Goal: Task Accomplishment & Management: Use online tool/utility

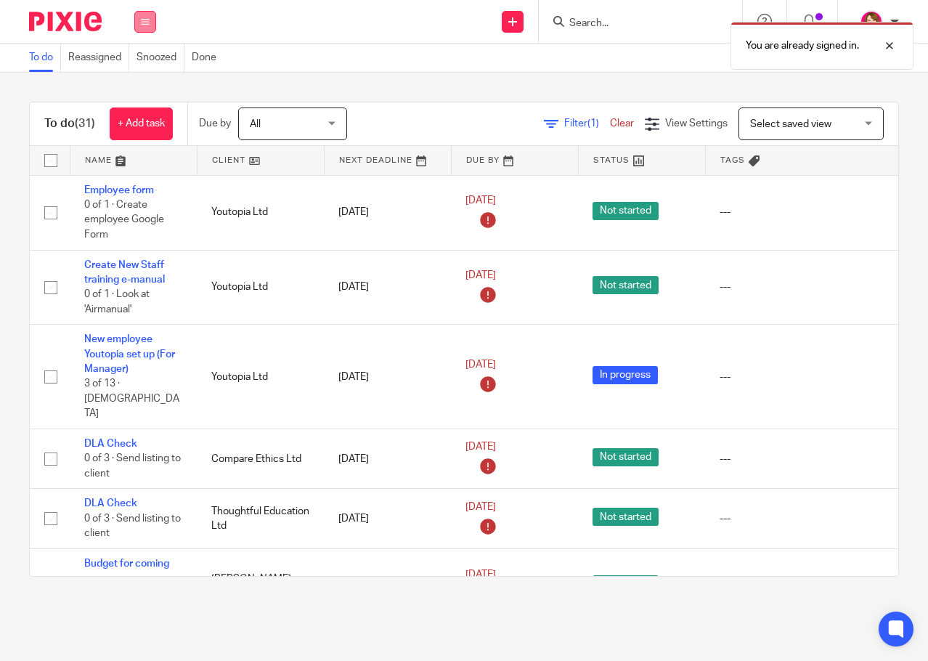
click at [139, 15] on button at bounding box center [145, 22] width 22 height 22
click at [147, 127] on link "Team" at bounding box center [138, 131] width 24 height 10
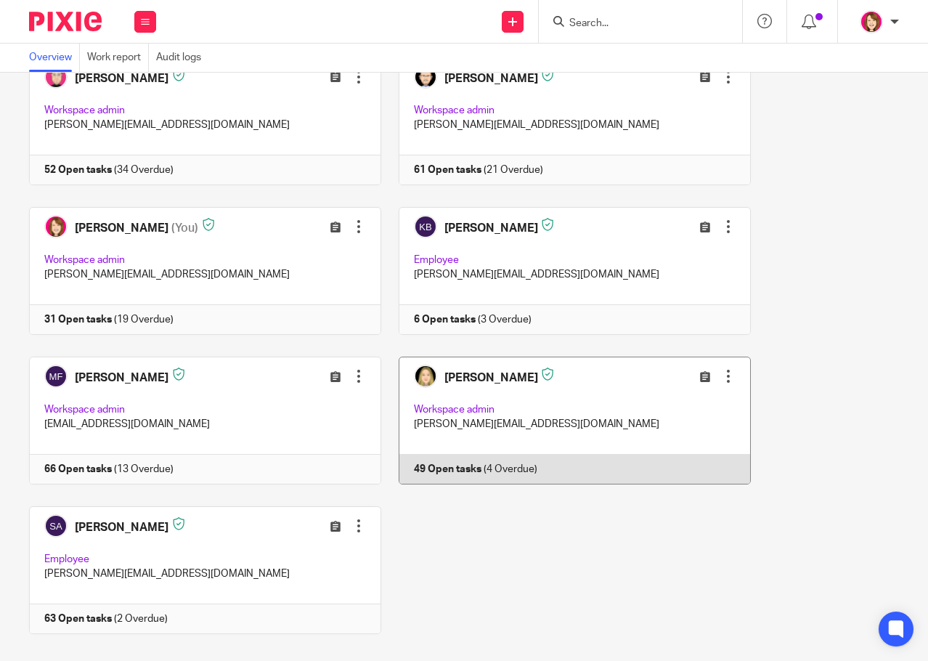
scroll to position [123, 0]
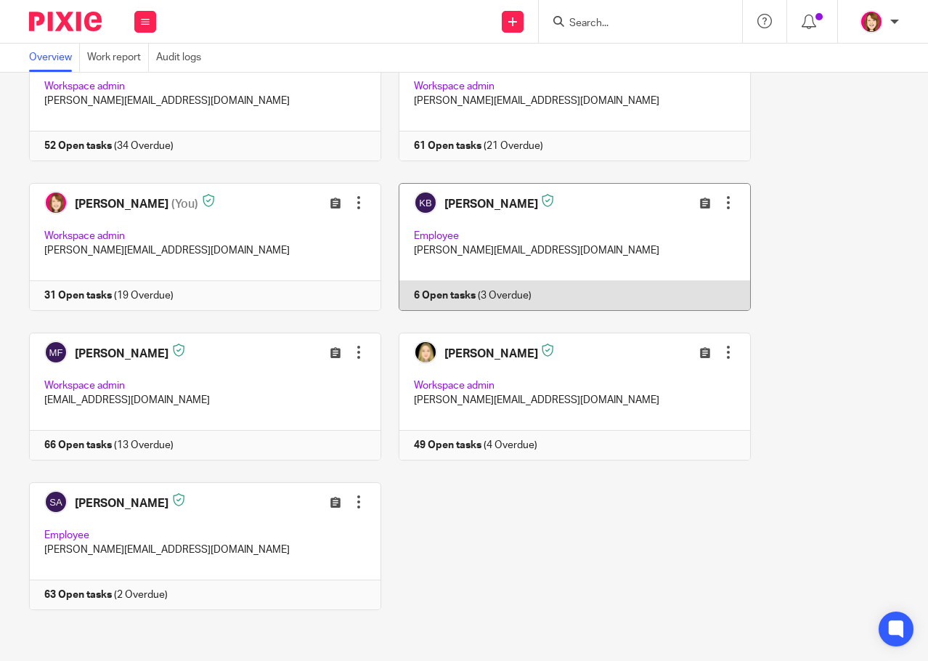
click at [498, 200] on link at bounding box center [566, 247] width 370 height 128
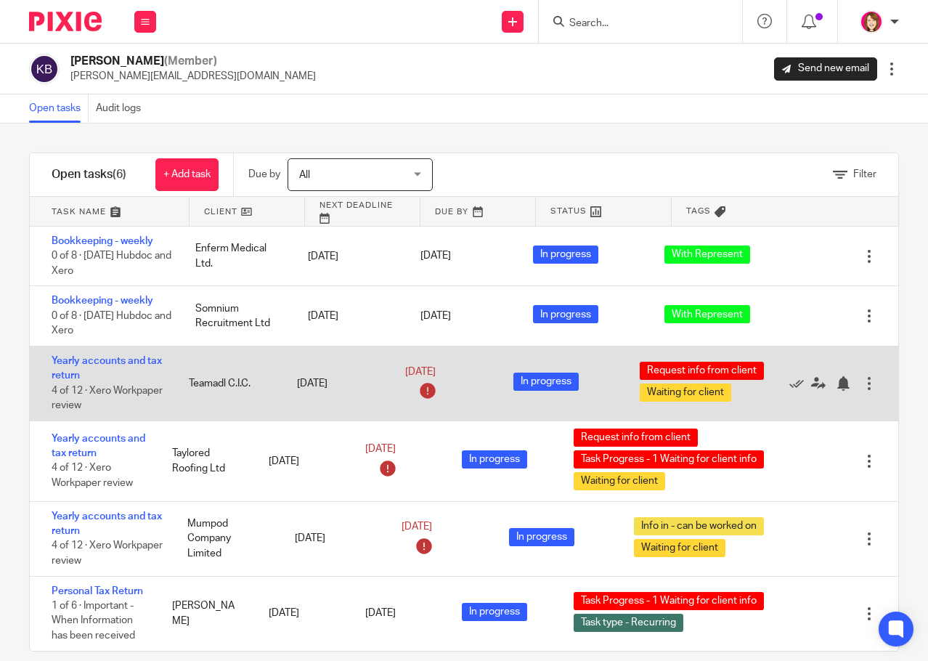
scroll to position [9, 0]
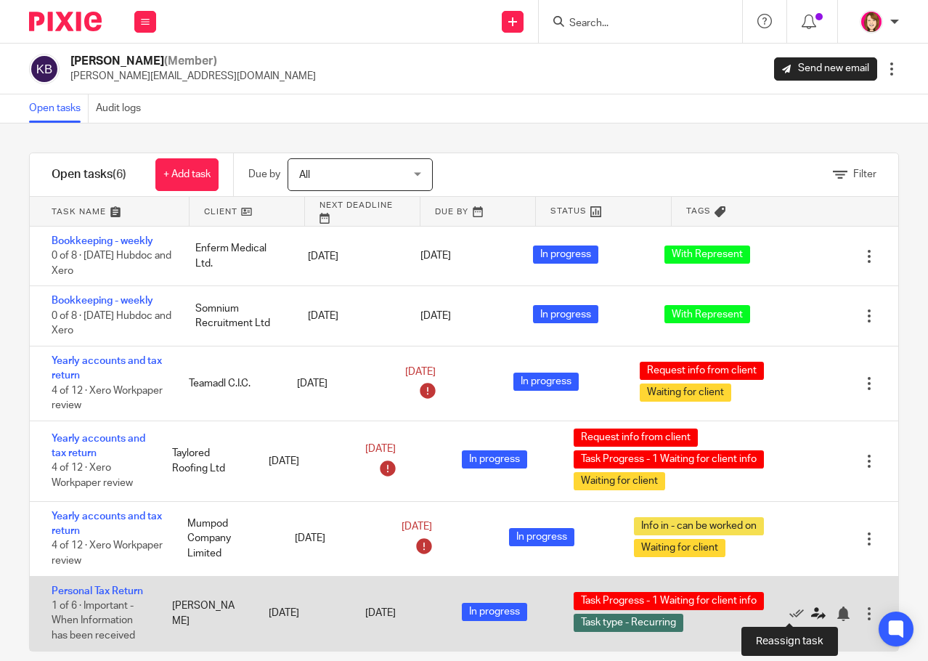
click at [811, 608] on icon at bounding box center [818, 614] width 15 height 15
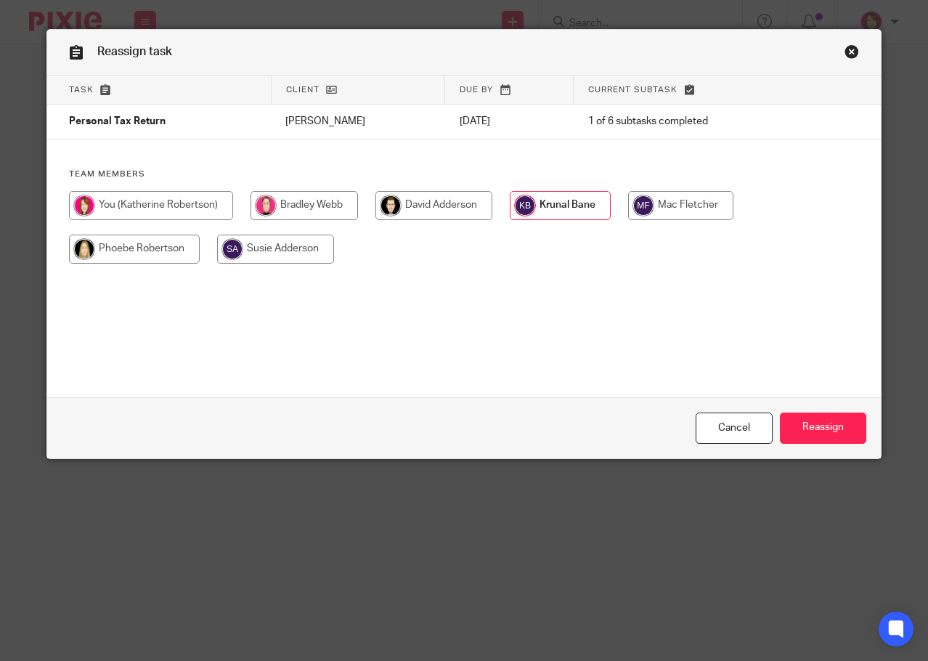
click at [462, 208] on input "radio" at bounding box center [434, 205] width 117 height 29
radio input "true"
click at [838, 429] on input "Reassign" at bounding box center [823, 428] width 86 height 31
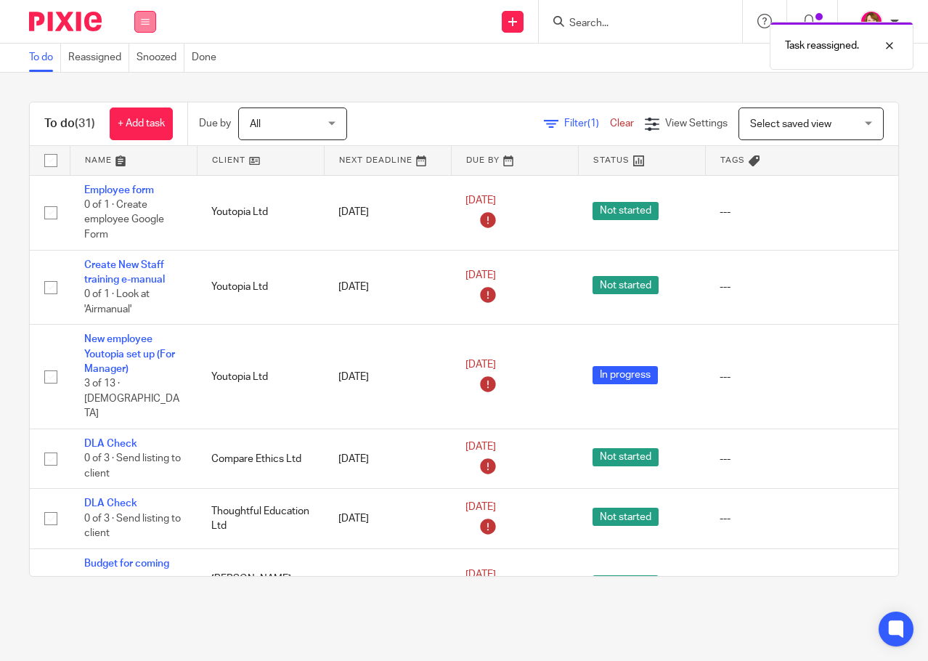
click at [139, 17] on button at bounding box center [145, 22] width 22 height 22
click at [142, 125] on li "Team" at bounding box center [145, 131] width 38 height 21
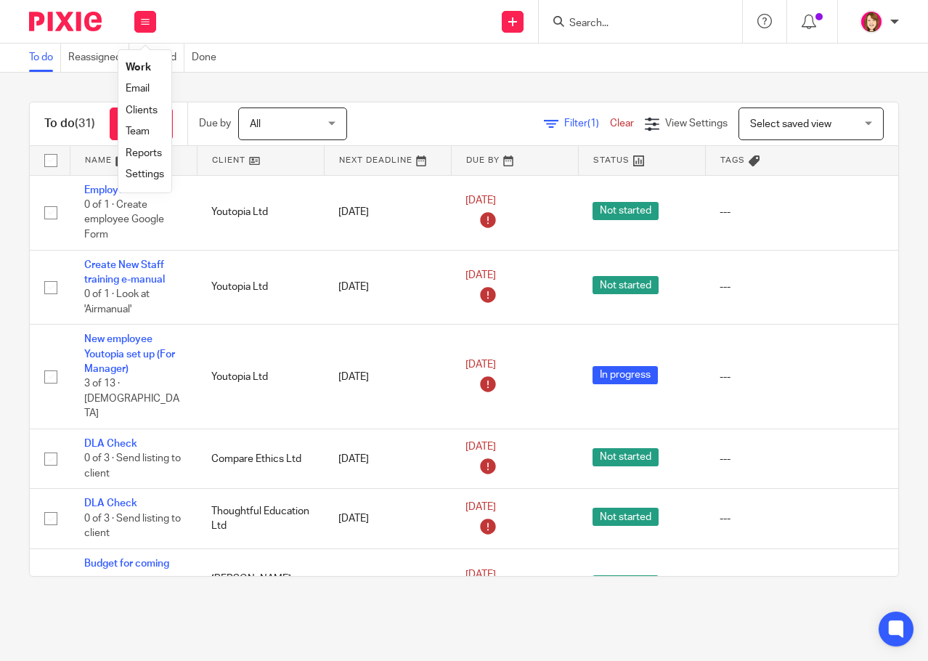
click at [139, 131] on link "Team" at bounding box center [138, 131] width 24 height 10
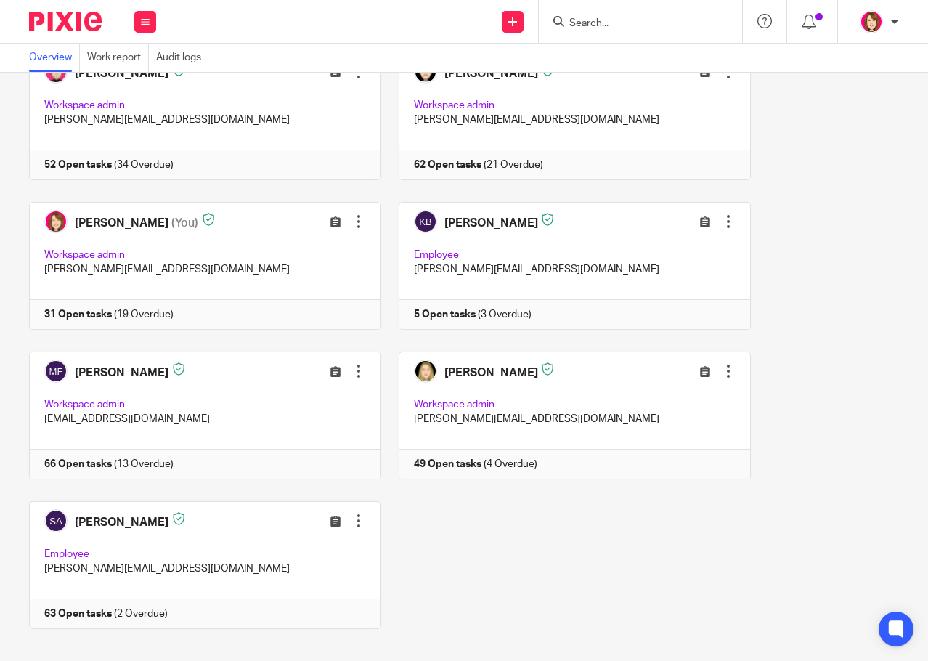
scroll to position [123, 0]
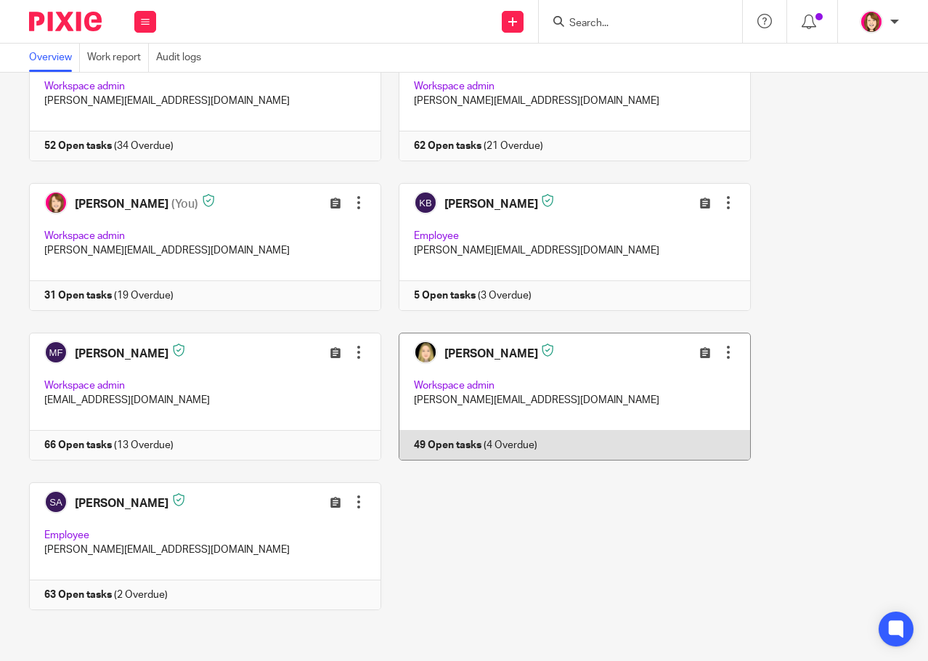
click at [476, 354] on link at bounding box center [566, 397] width 370 height 128
